Goal: Information Seeking & Learning: Learn about a topic

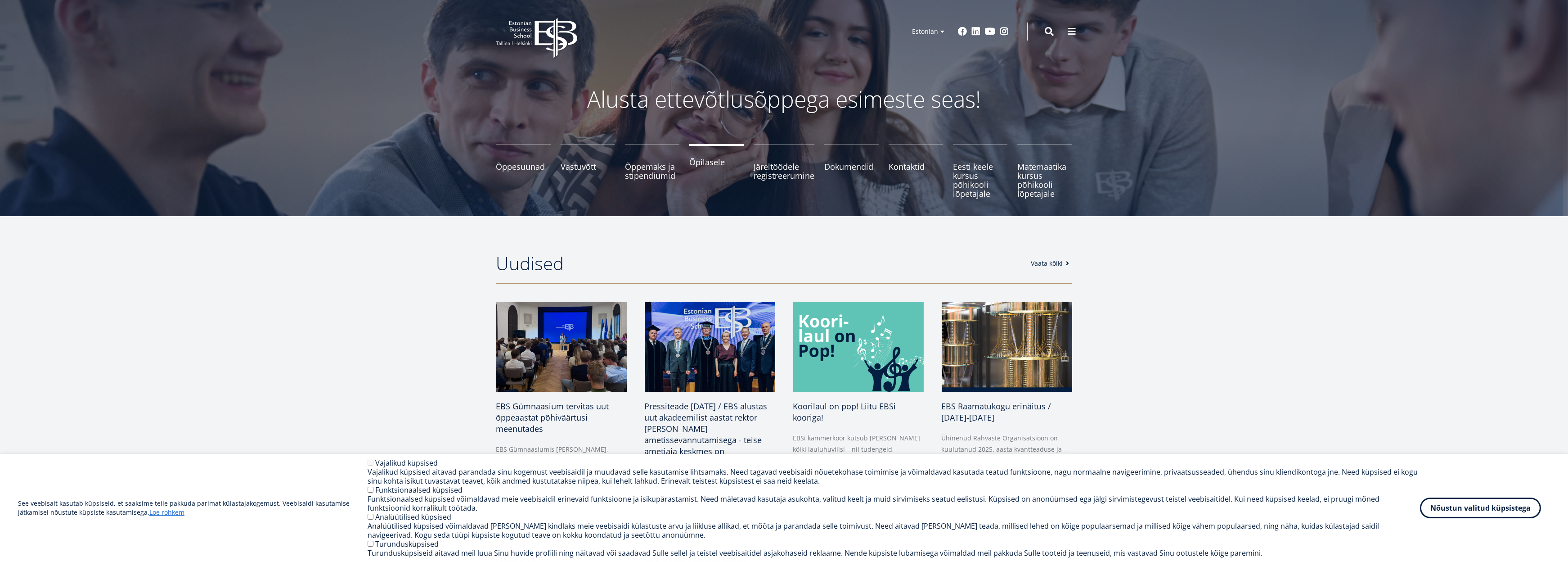
click at [706, 162] on span "Õpilasele" at bounding box center [717, 162] width 54 height 9
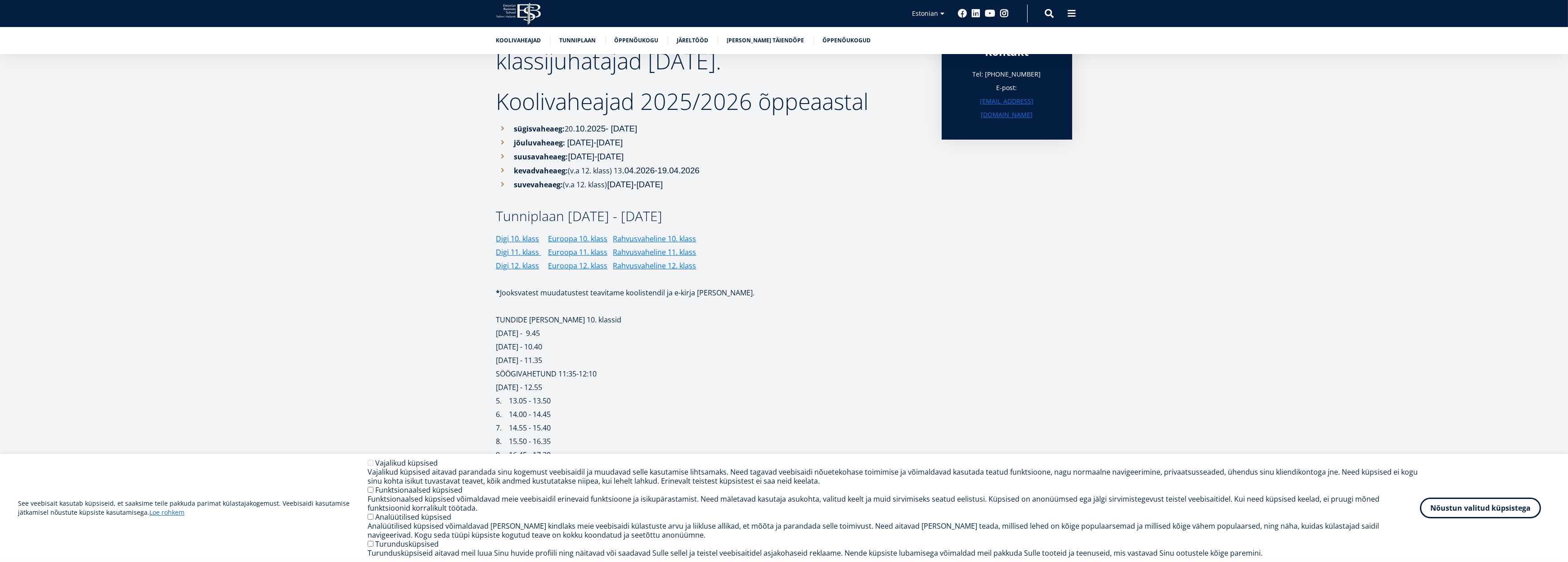
scroll to position [630, 0]
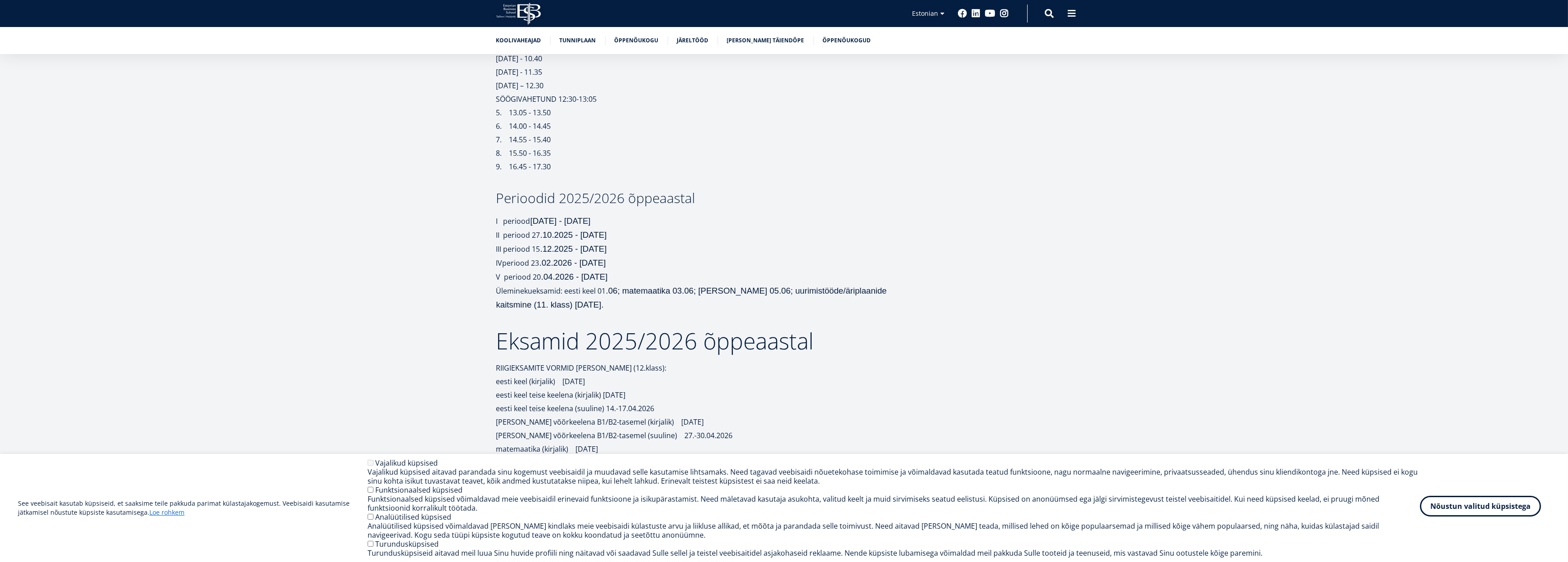
click at [1491, 512] on button "Nõustun valitud küpsistega" at bounding box center [1480, 506] width 121 height 21
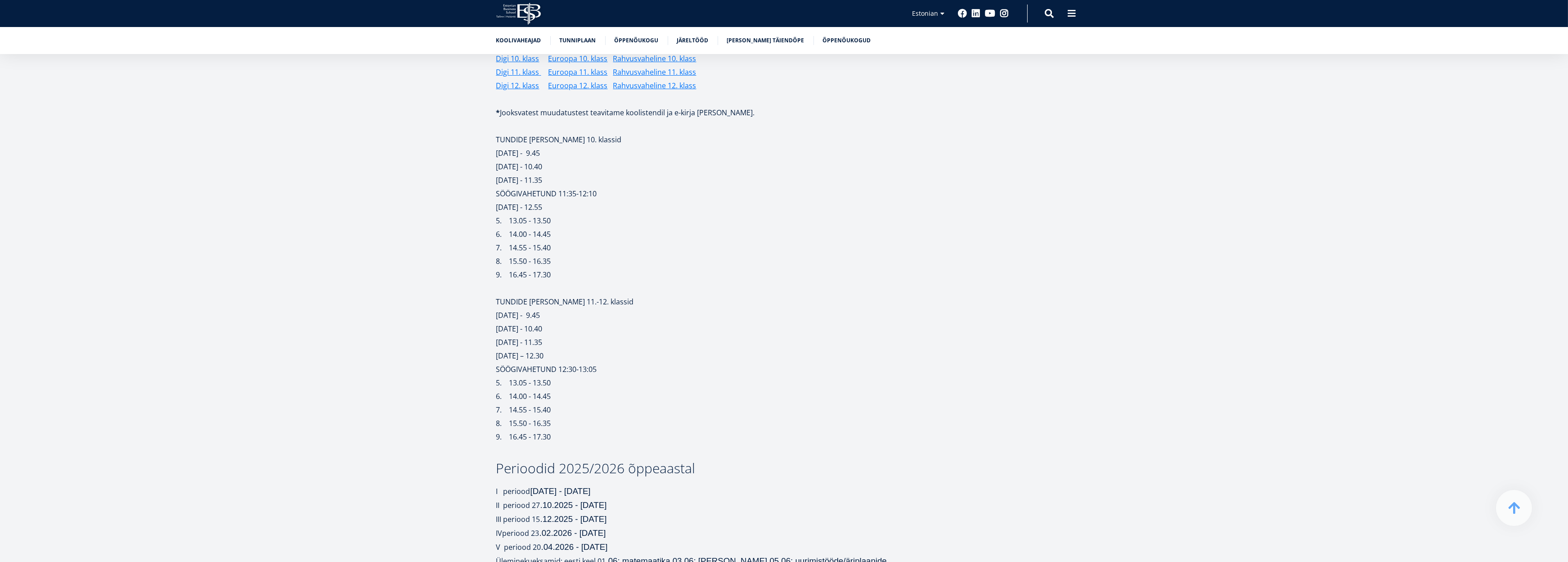
scroll to position [270, 0]
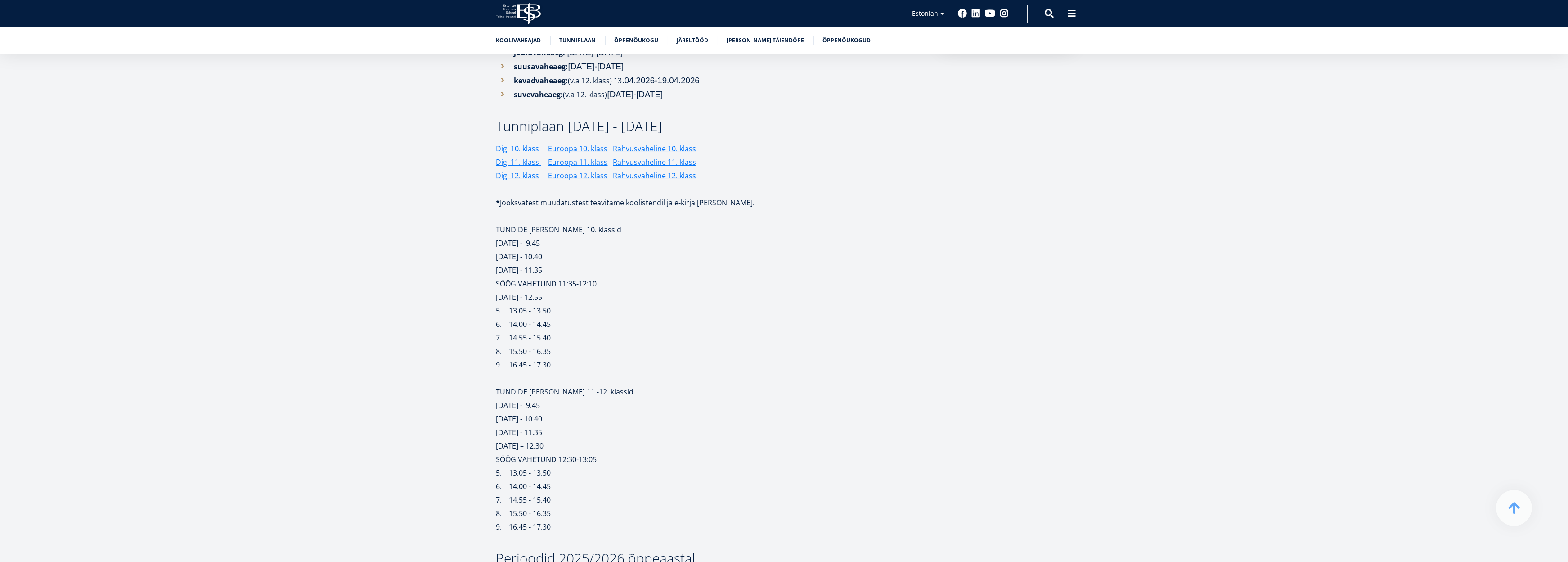
click at [522, 150] on link "Digi 10. klass" at bounding box center [518, 148] width 43 height 14
